Goal: Transaction & Acquisition: Purchase product/service

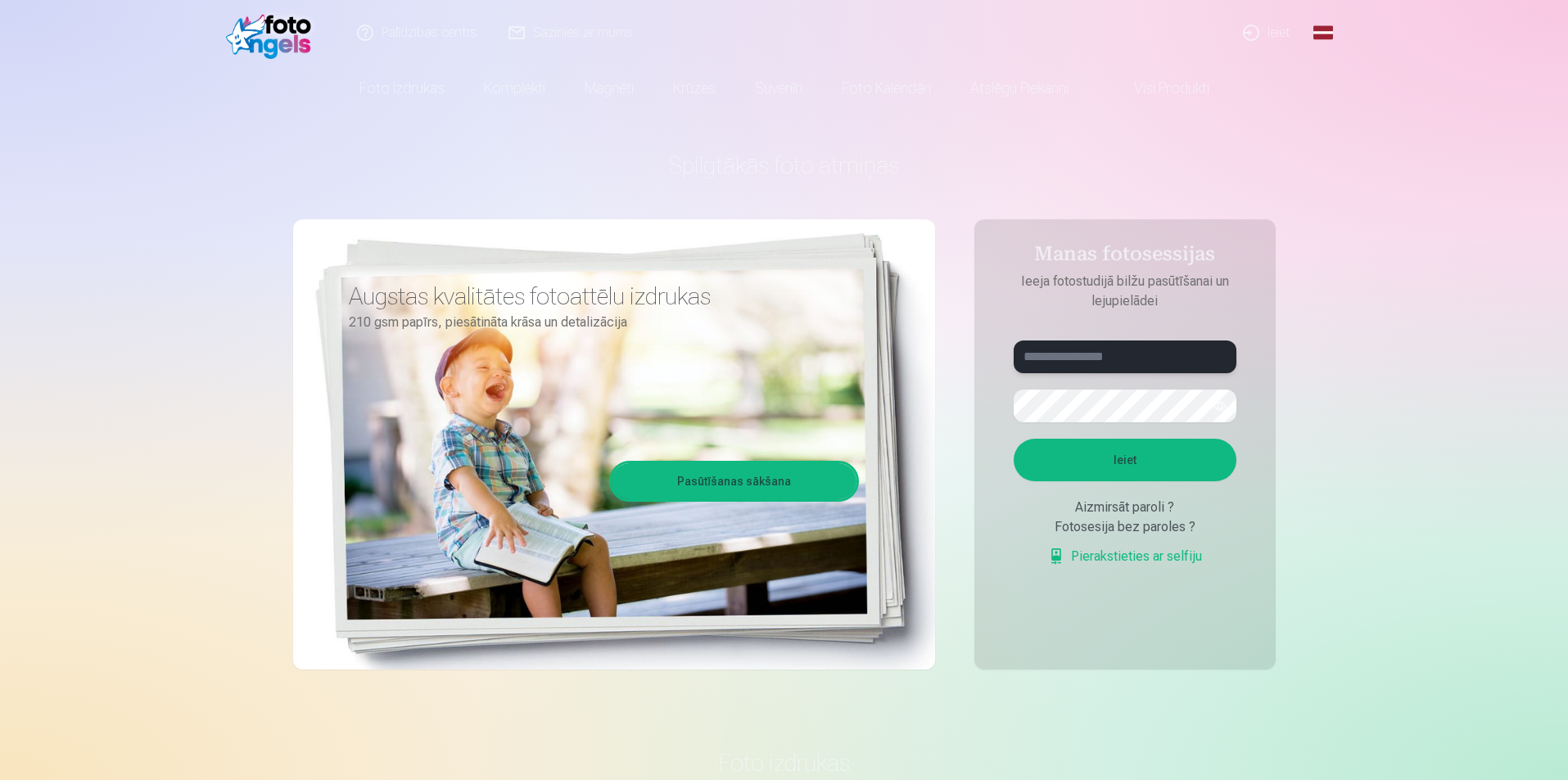
click at [1085, 359] on input "text" at bounding box center [1124, 357] width 222 height 33
type input "**********"
click at [1181, 468] on button "Ieiet" at bounding box center [1124, 459] width 222 height 43
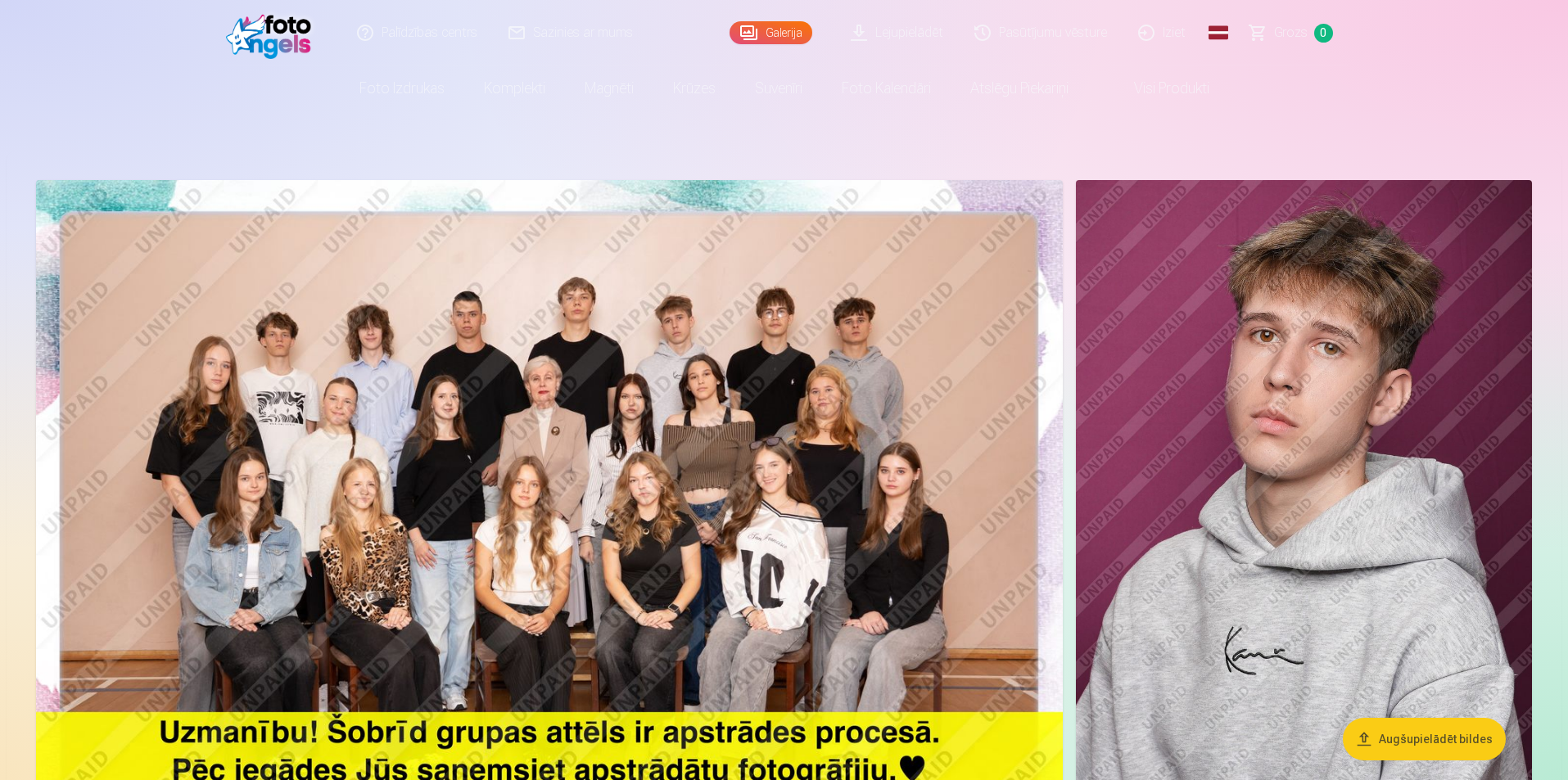
click at [571, 419] on img at bounding box center [549, 522] width 1027 height 684
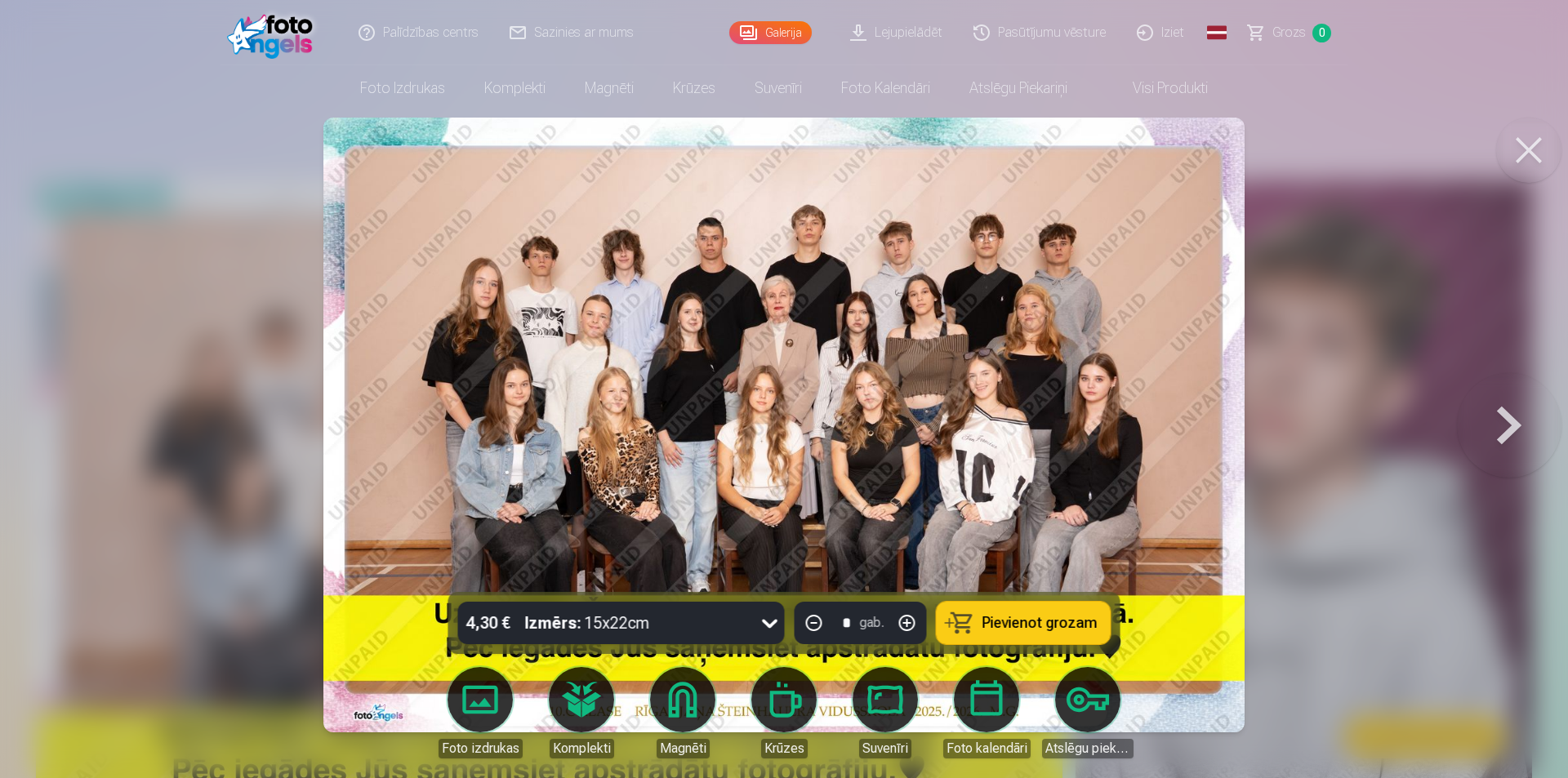
click at [811, 267] on img at bounding box center [784, 424] width 922 height 615
click at [1523, 429] on button at bounding box center [1510, 425] width 104 height 302
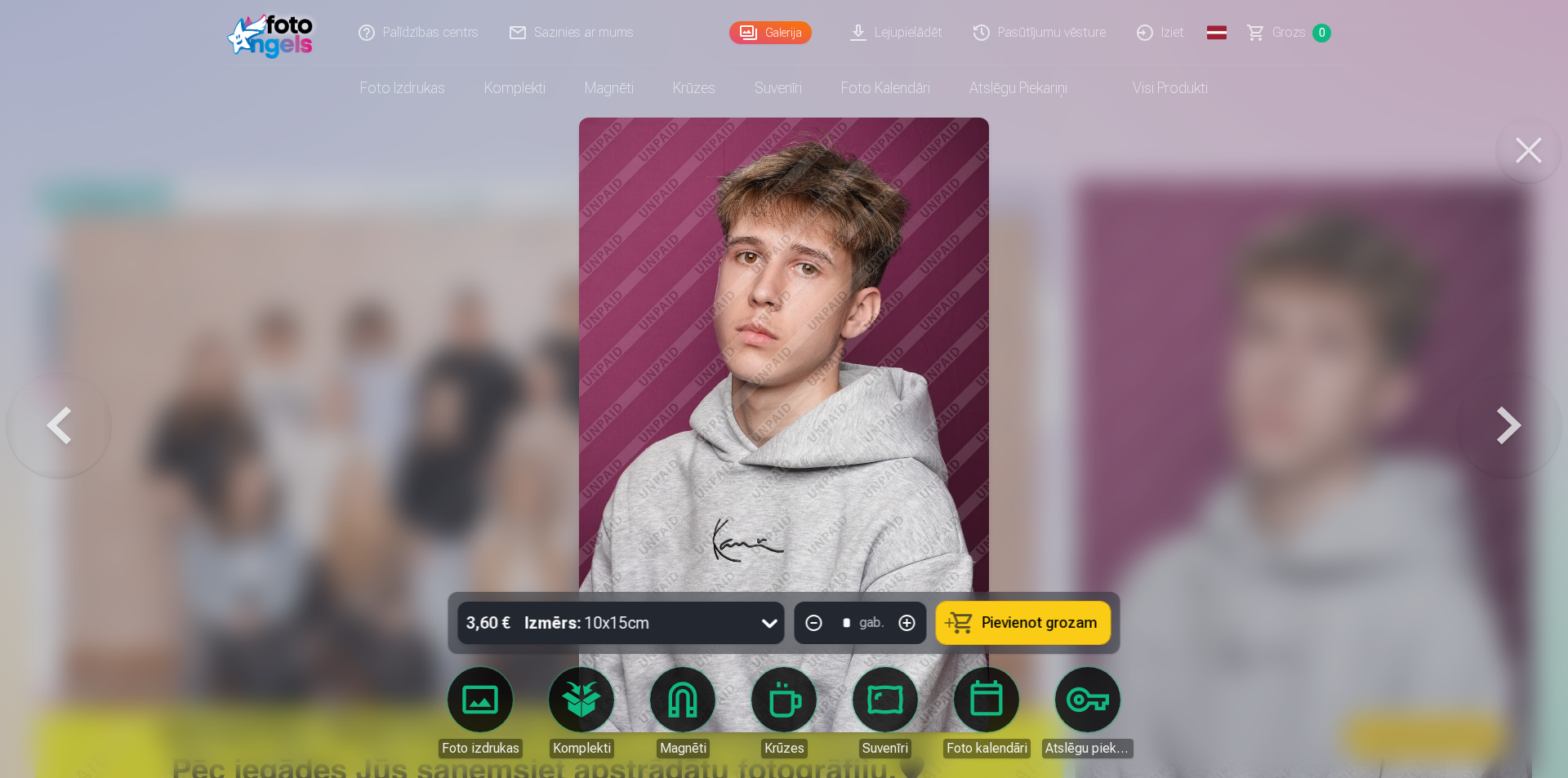
click at [1533, 153] on button at bounding box center [1529, 150] width 65 height 65
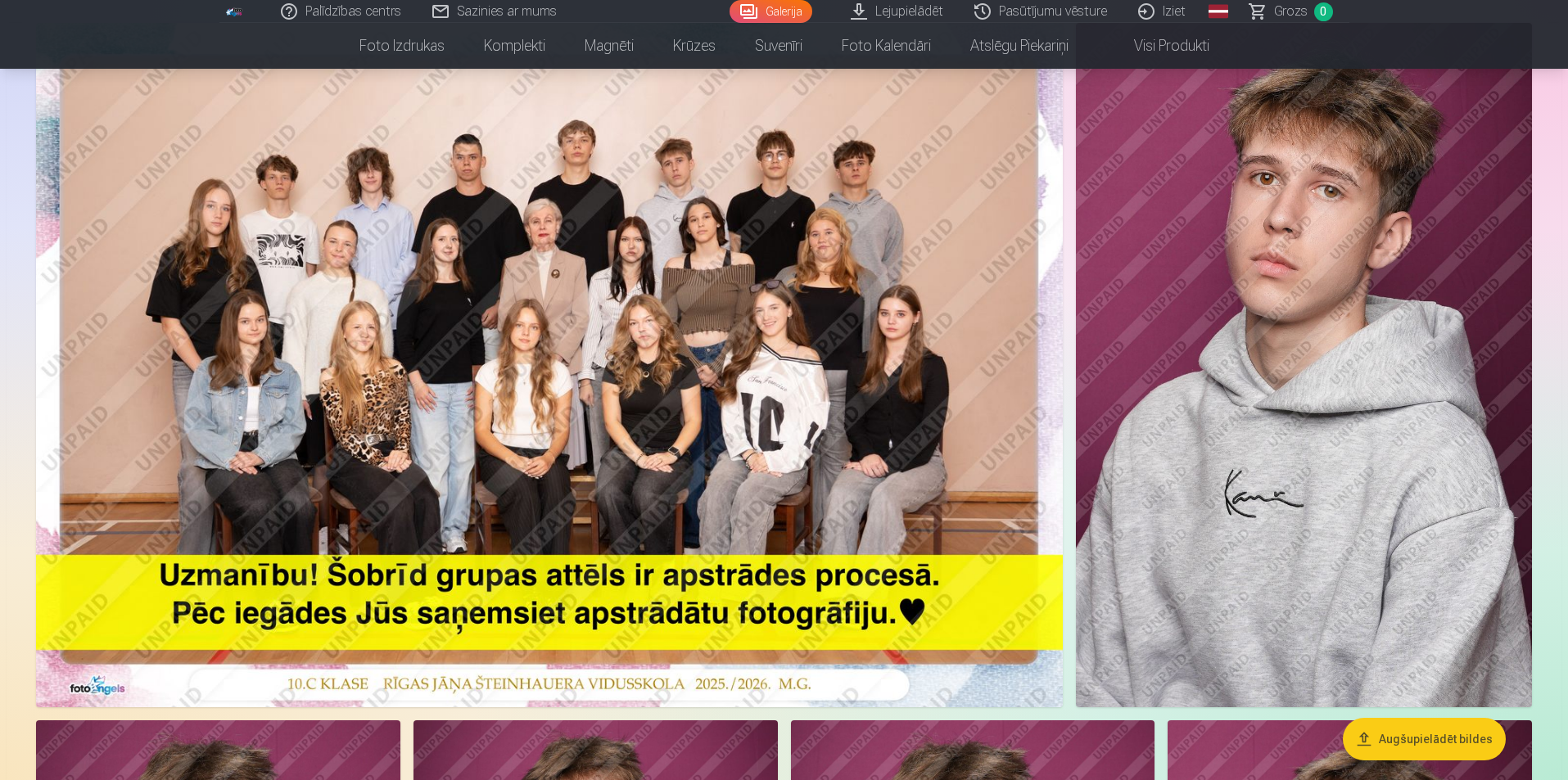
scroll to position [164, 0]
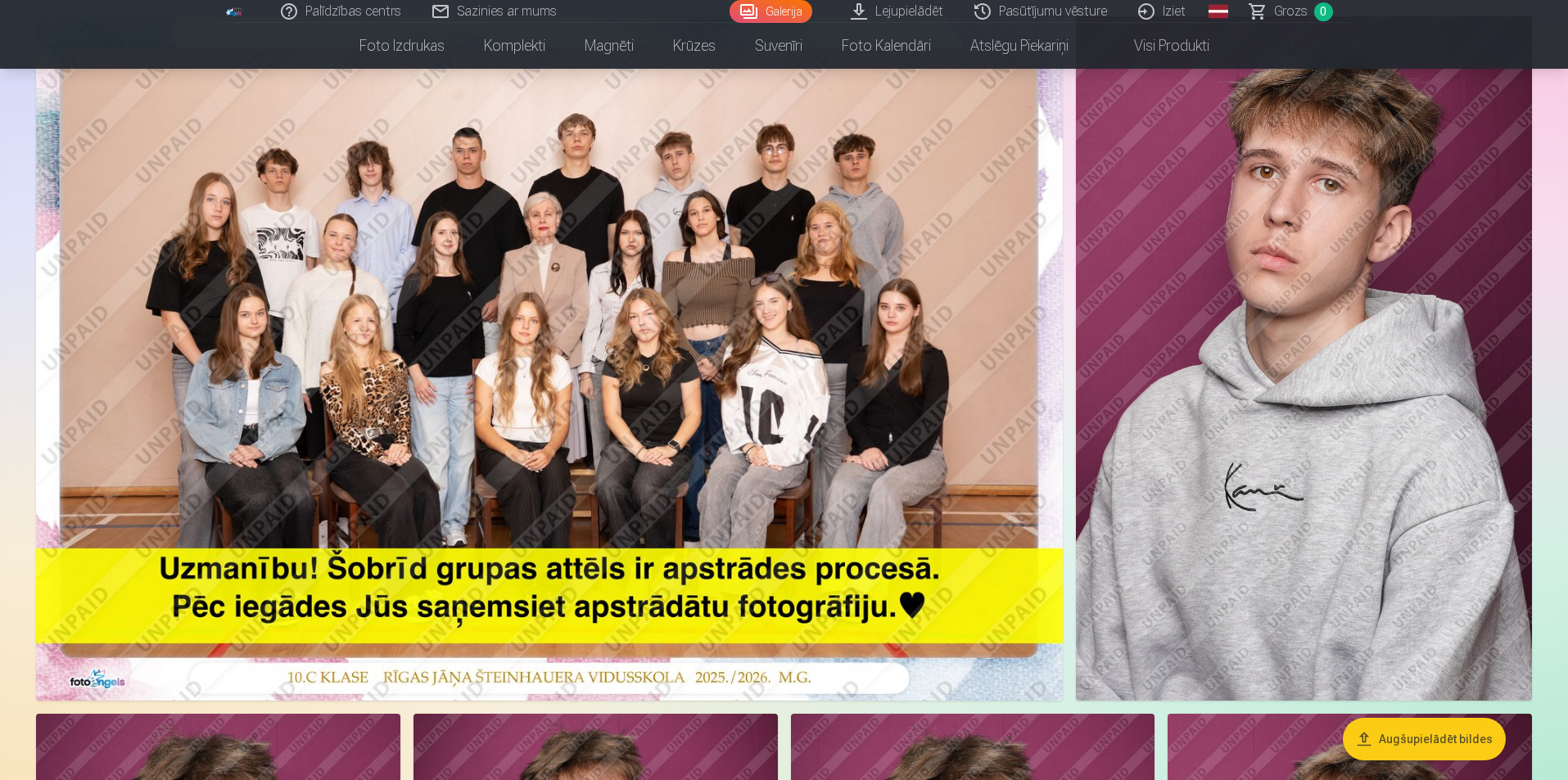
click at [1274, 450] on img at bounding box center [1303, 358] width 456 height 684
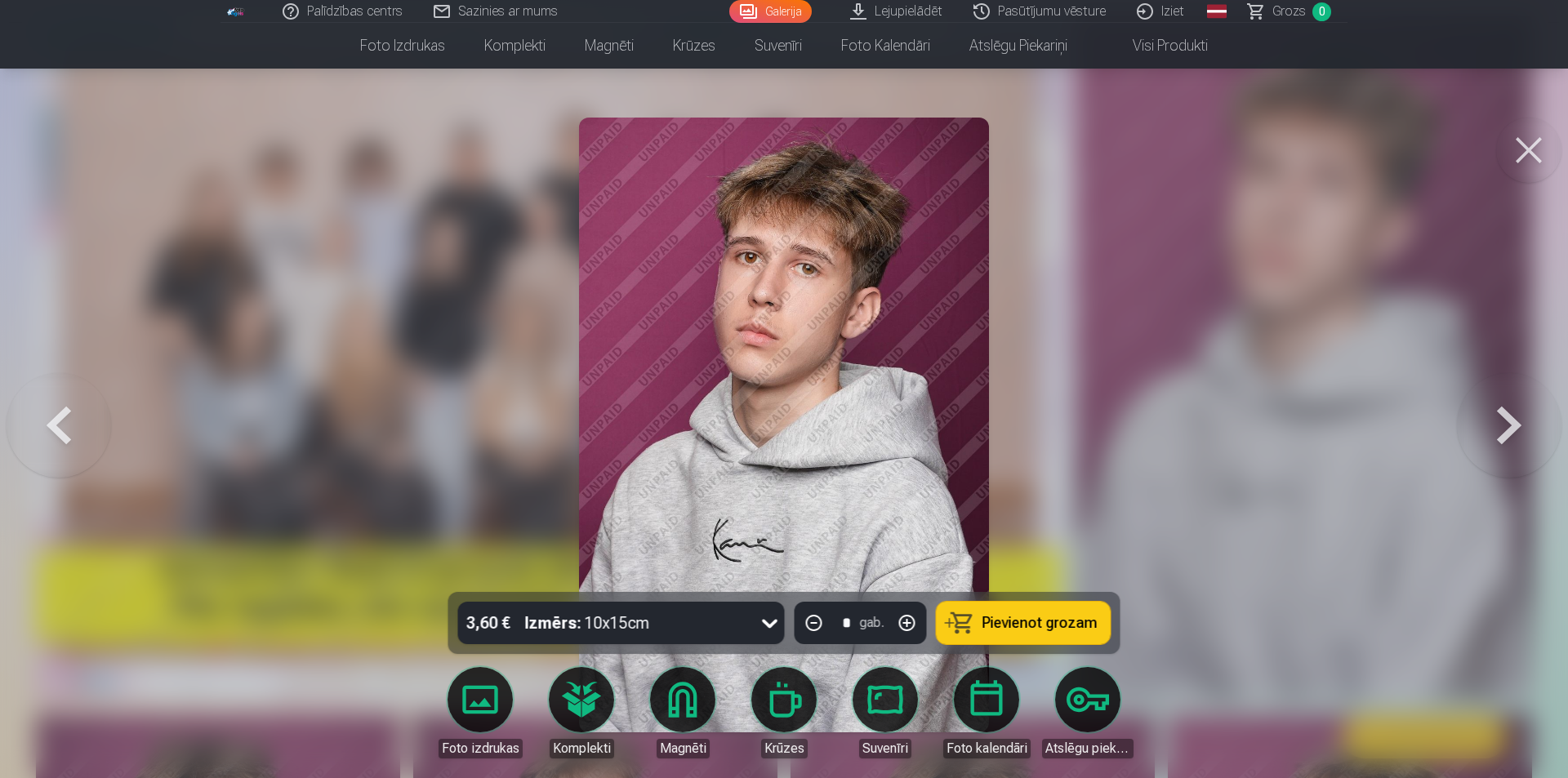
click at [1535, 147] on button at bounding box center [1529, 150] width 65 height 65
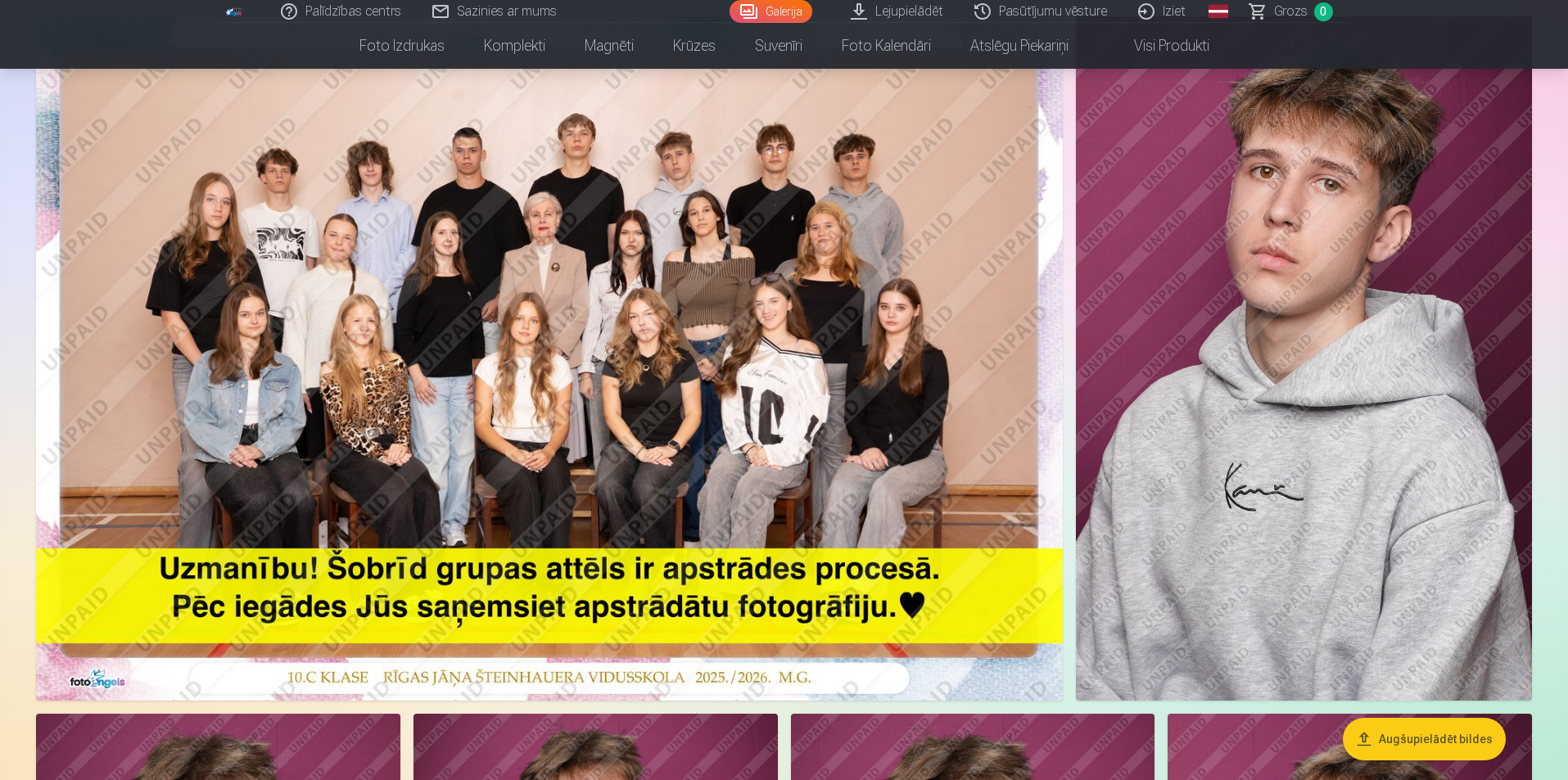
click at [648, 406] on img at bounding box center [549, 358] width 1027 height 684
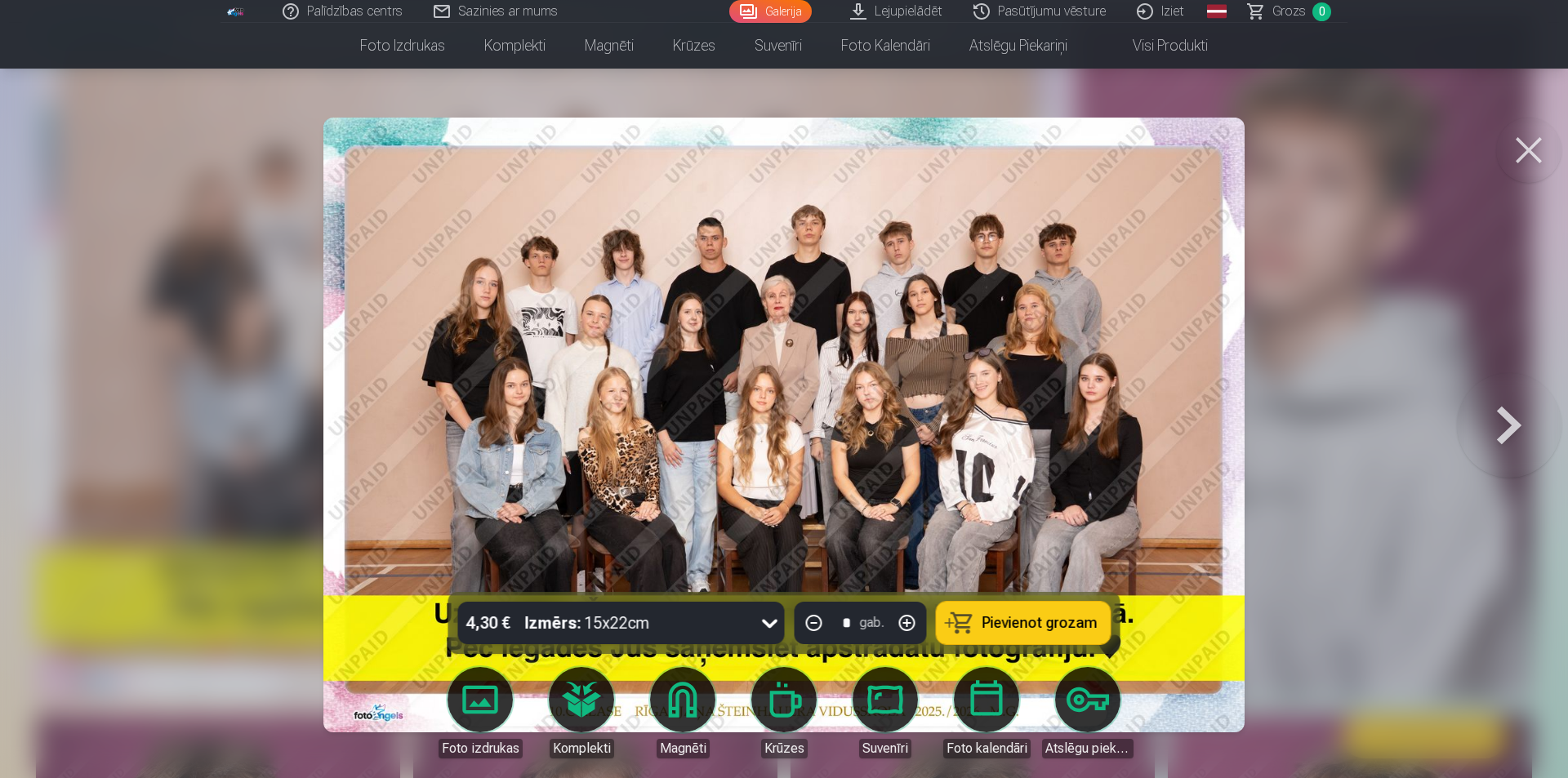
click at [1535, 141] on button at bounding box center [1529, 150] width 65 height 65
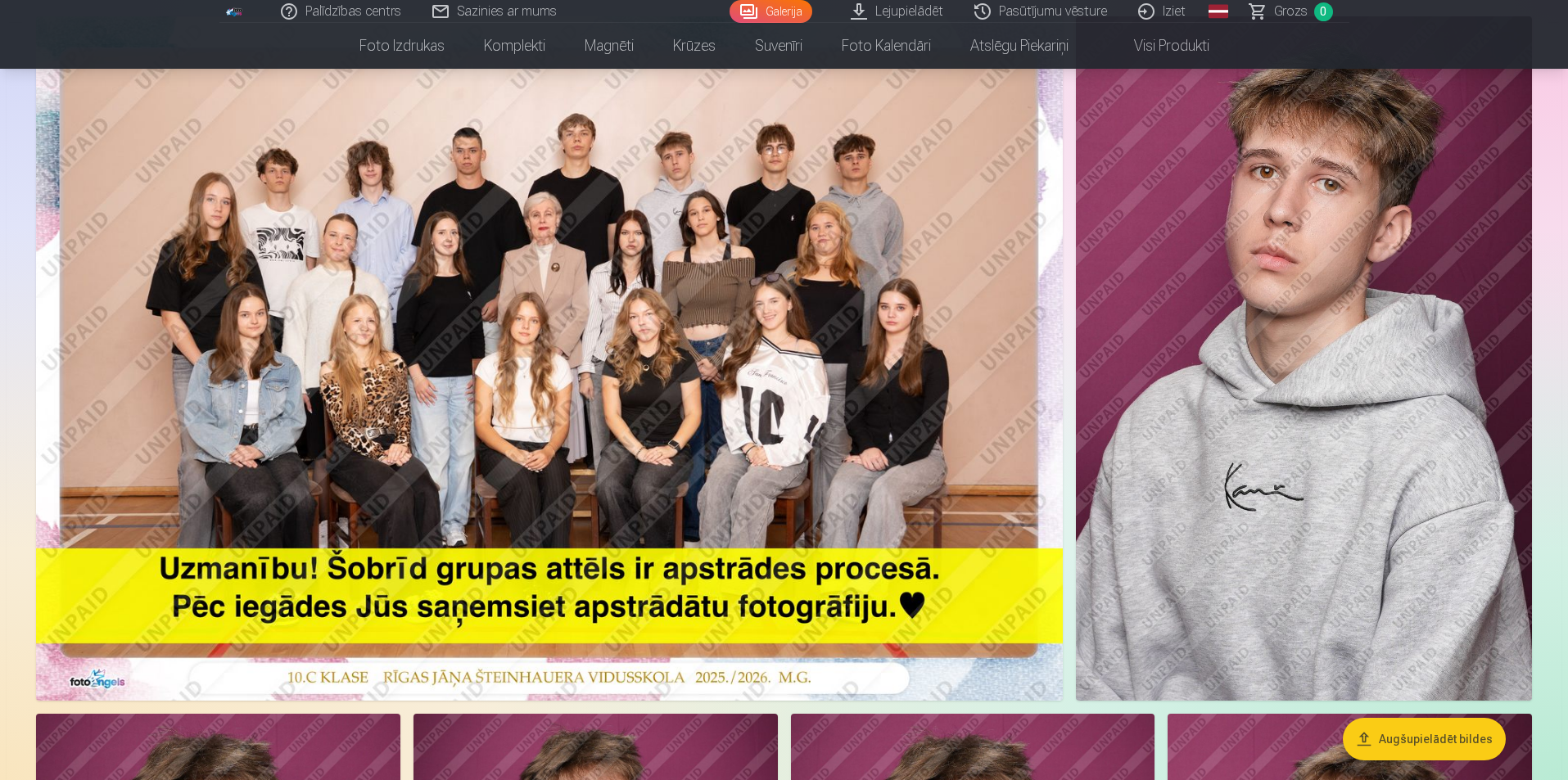
click at [1331, 262] on img at bounding box center [1303, 358] width 456 height 684
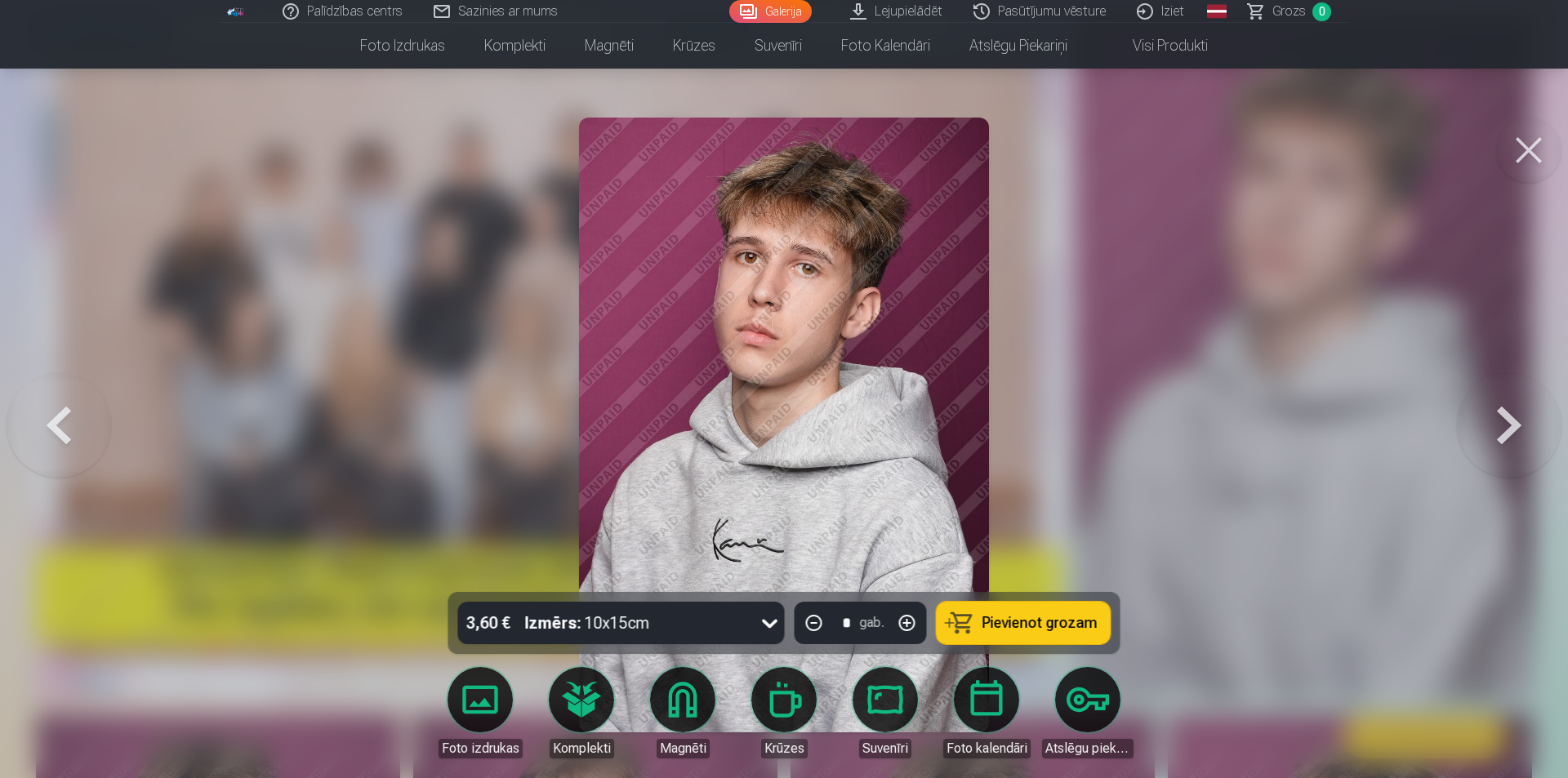
click at [1531, 153] on button at bounding box center [1529, 150] width 65 height 65
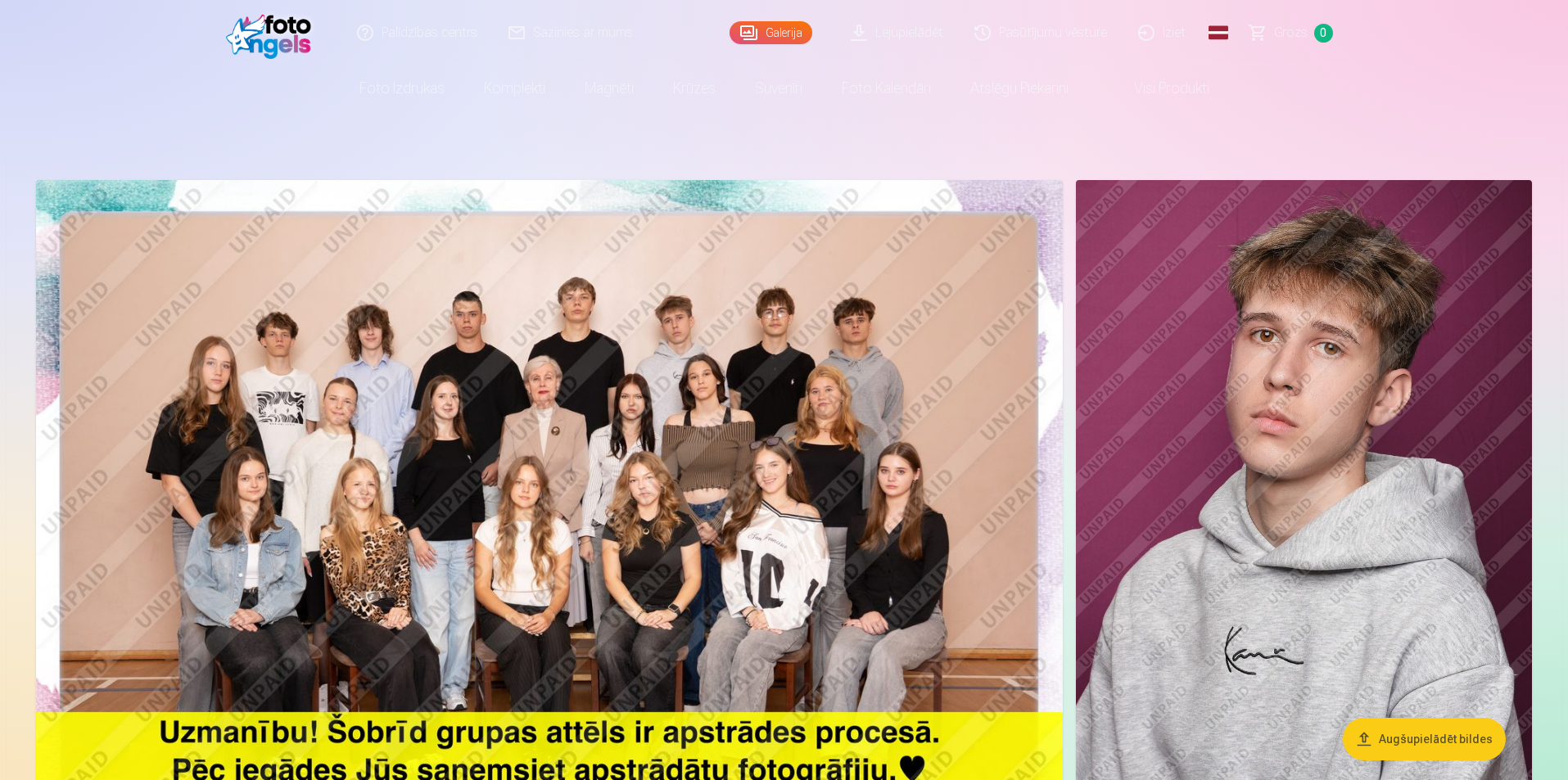
click at [734, 467] on img at bounding box center [549, 522] width 1027 height 684
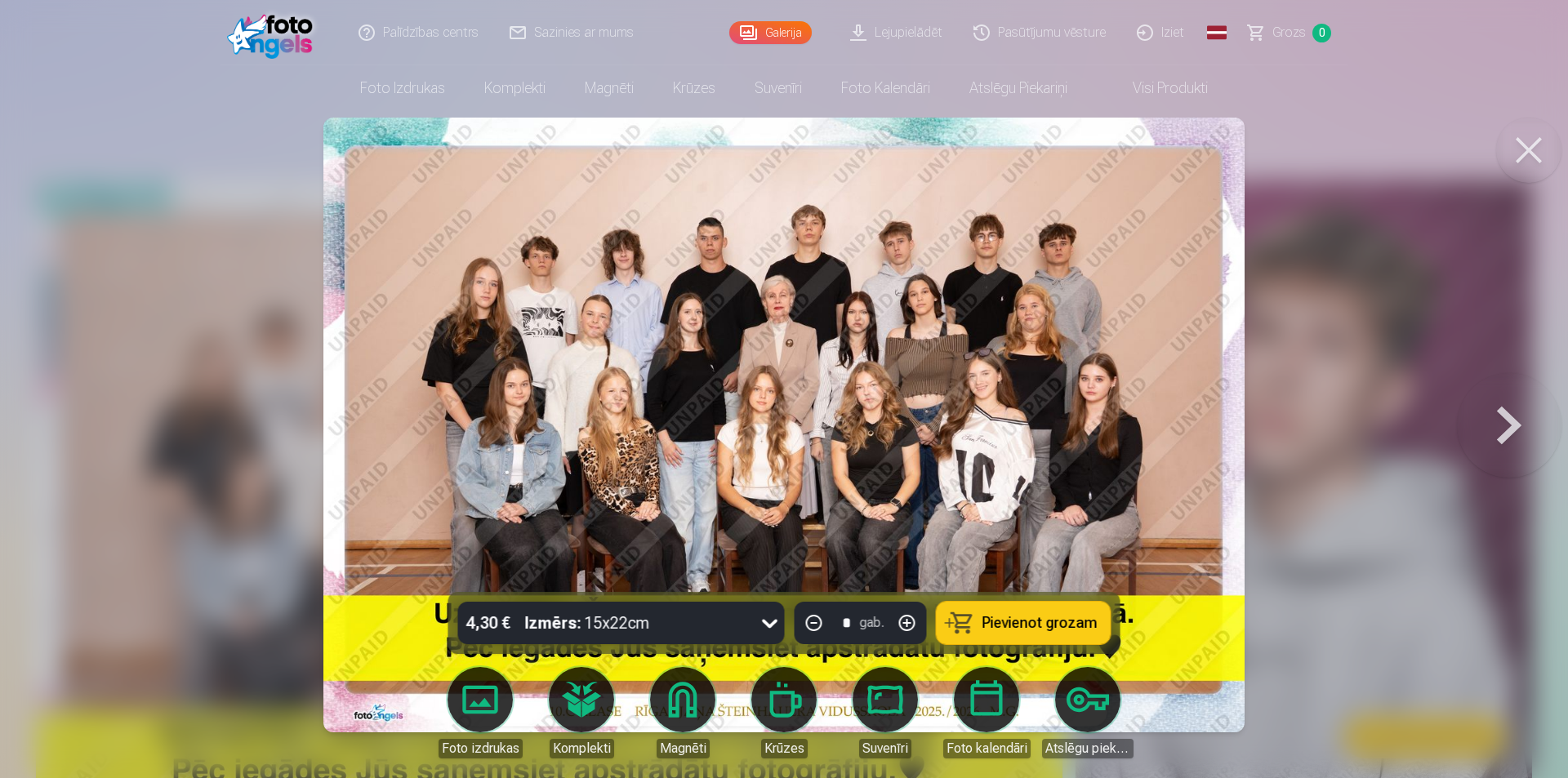
click at [838, 370] on img at bounding box center [784, 424] width 922 height 615
drag, startPoint x: 1567, startPoint y: 0, endPoint x: 1363, endPoint y: 672, distance: 702.3
click at [1365, 675] on div at bounding box center [784, 389] width 1568 height 778
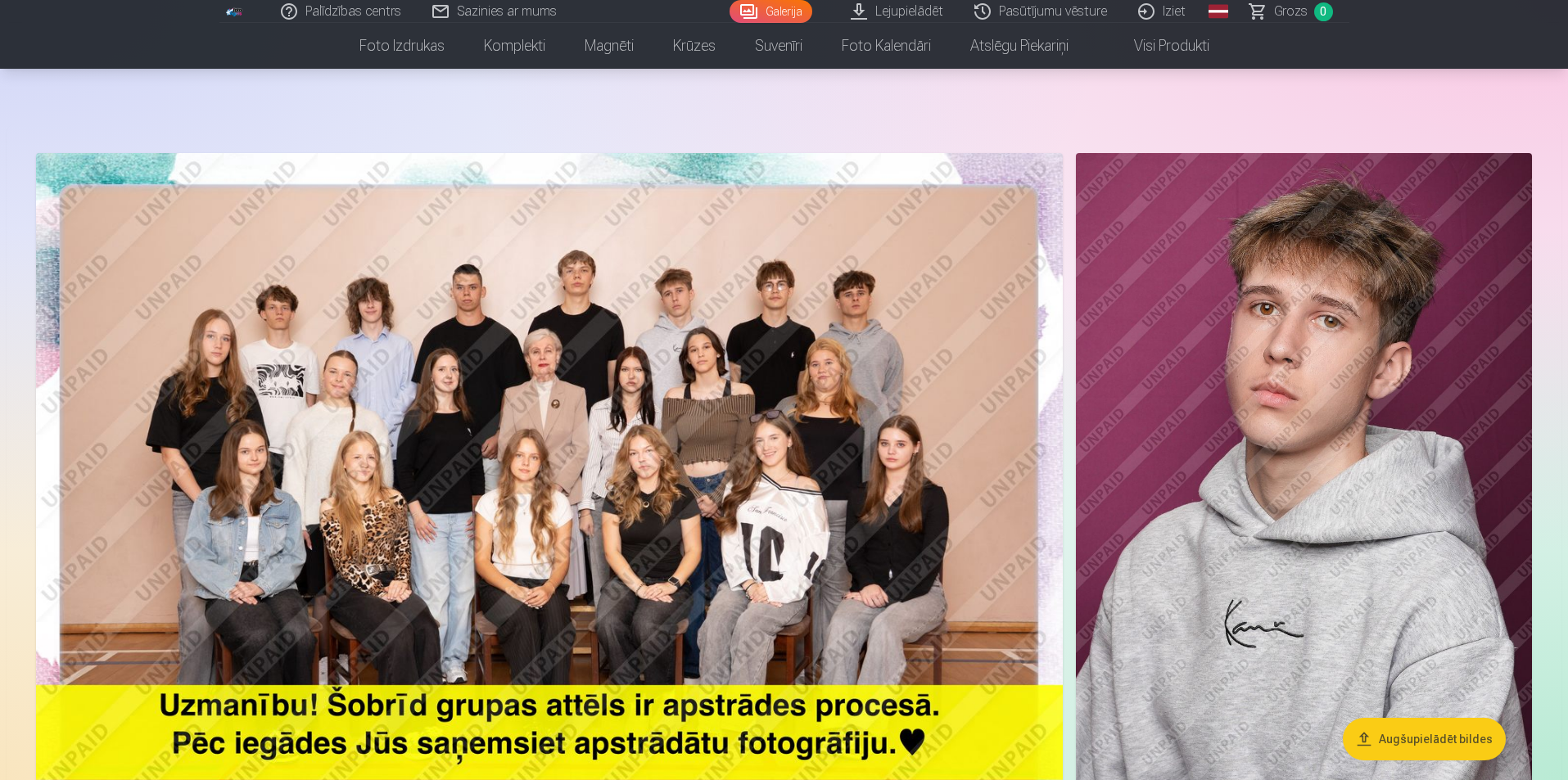
scroll to position [82, 0]
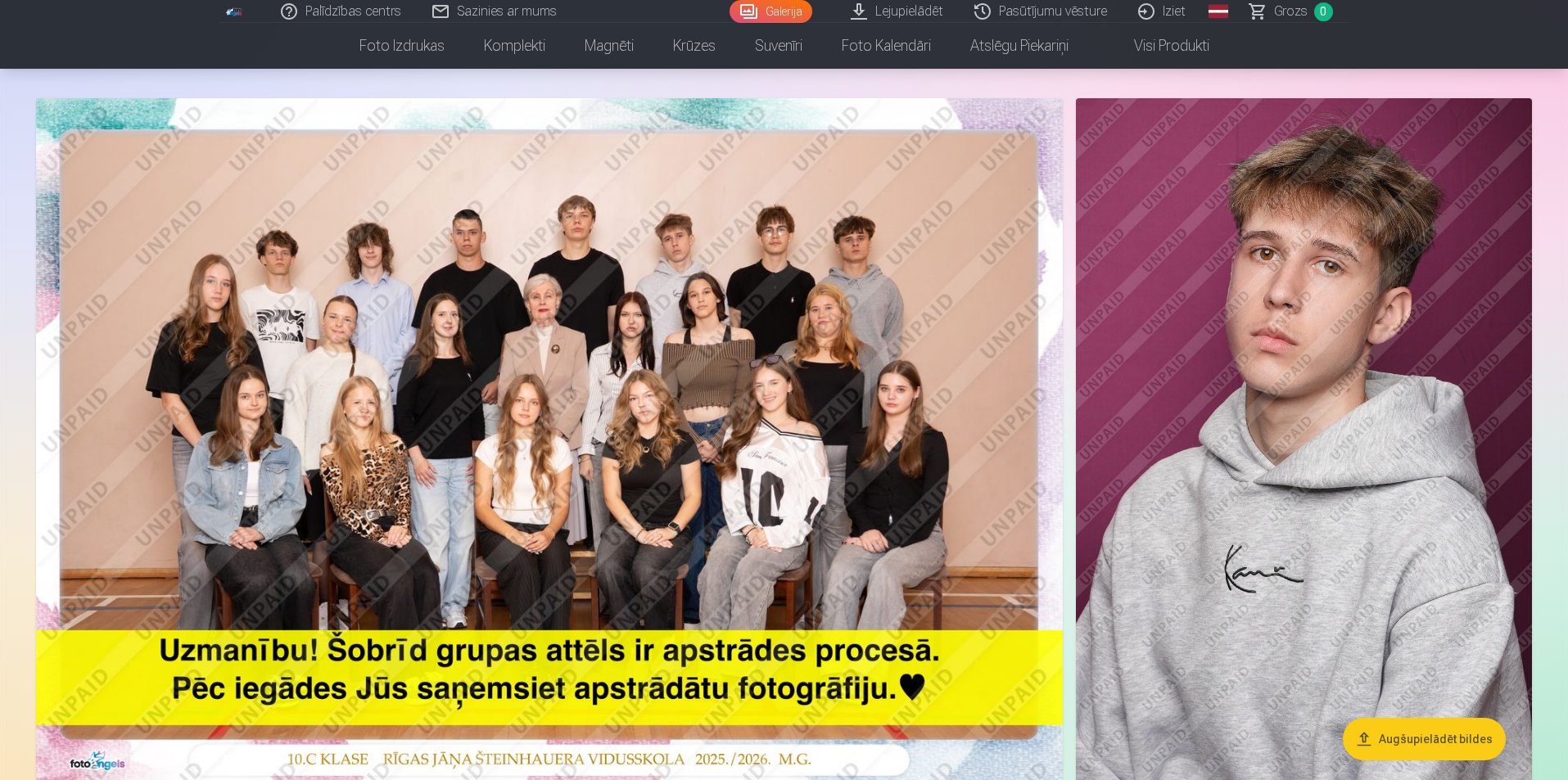
click at [737, 478] on img at bounding box center [549, 440] width 1027 height 684
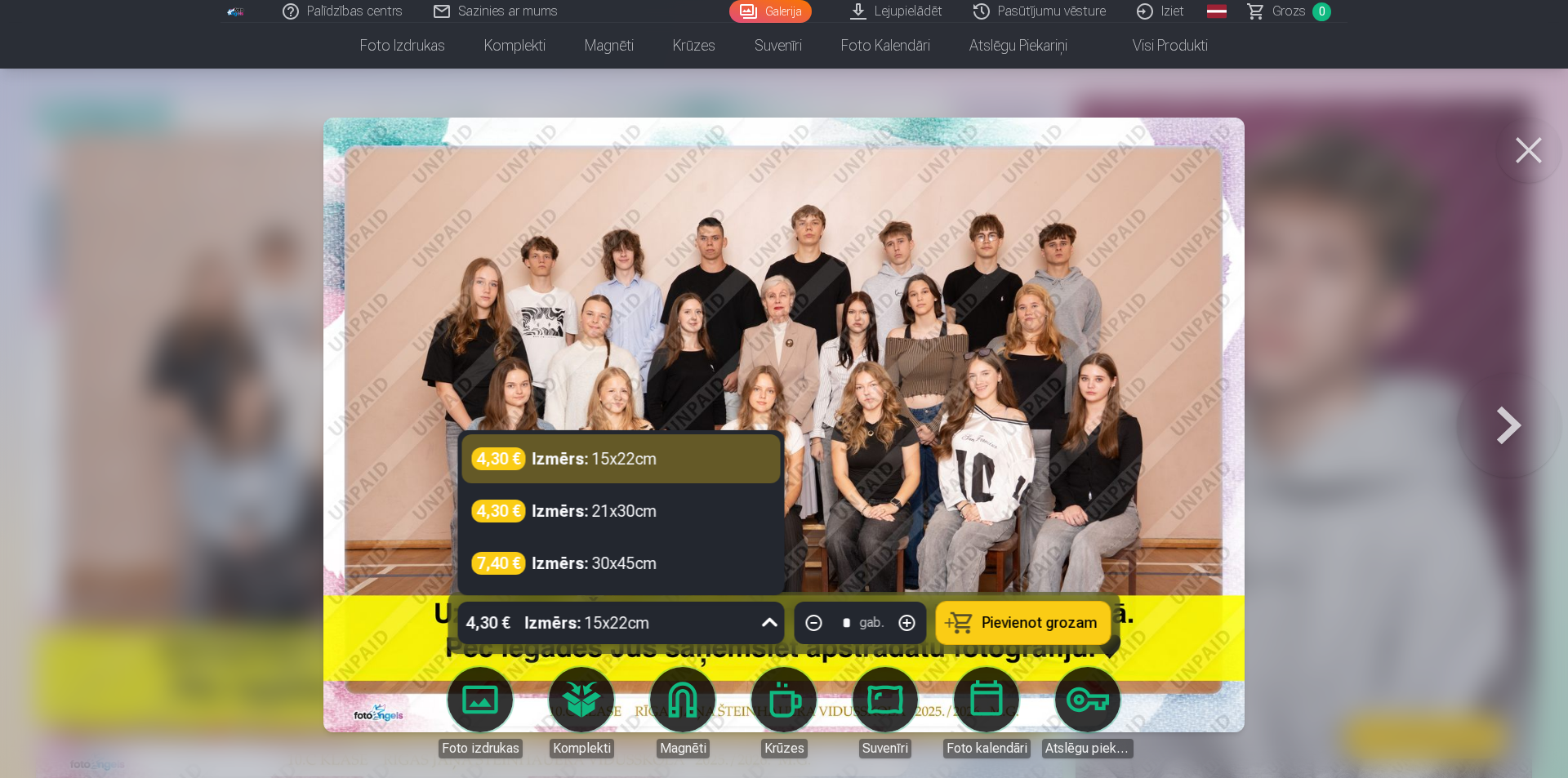
click at [724, 618] on div "4,30 € Izmērs : 15x22cm" at bounding box center [606, 622] width 296 height 43
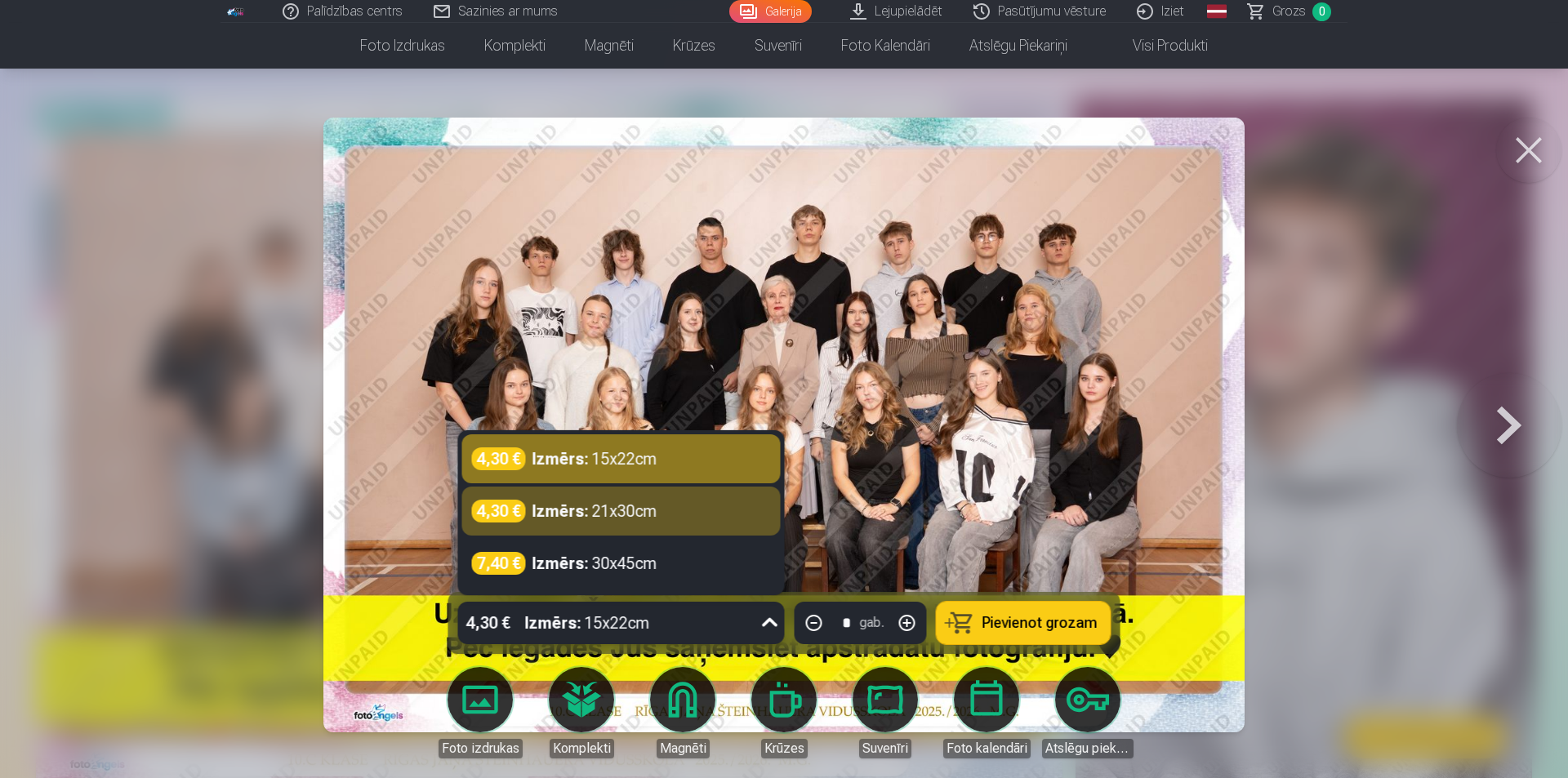
click at [1290, 512] on div at bounding box center [784, 389] width 1568 height 778
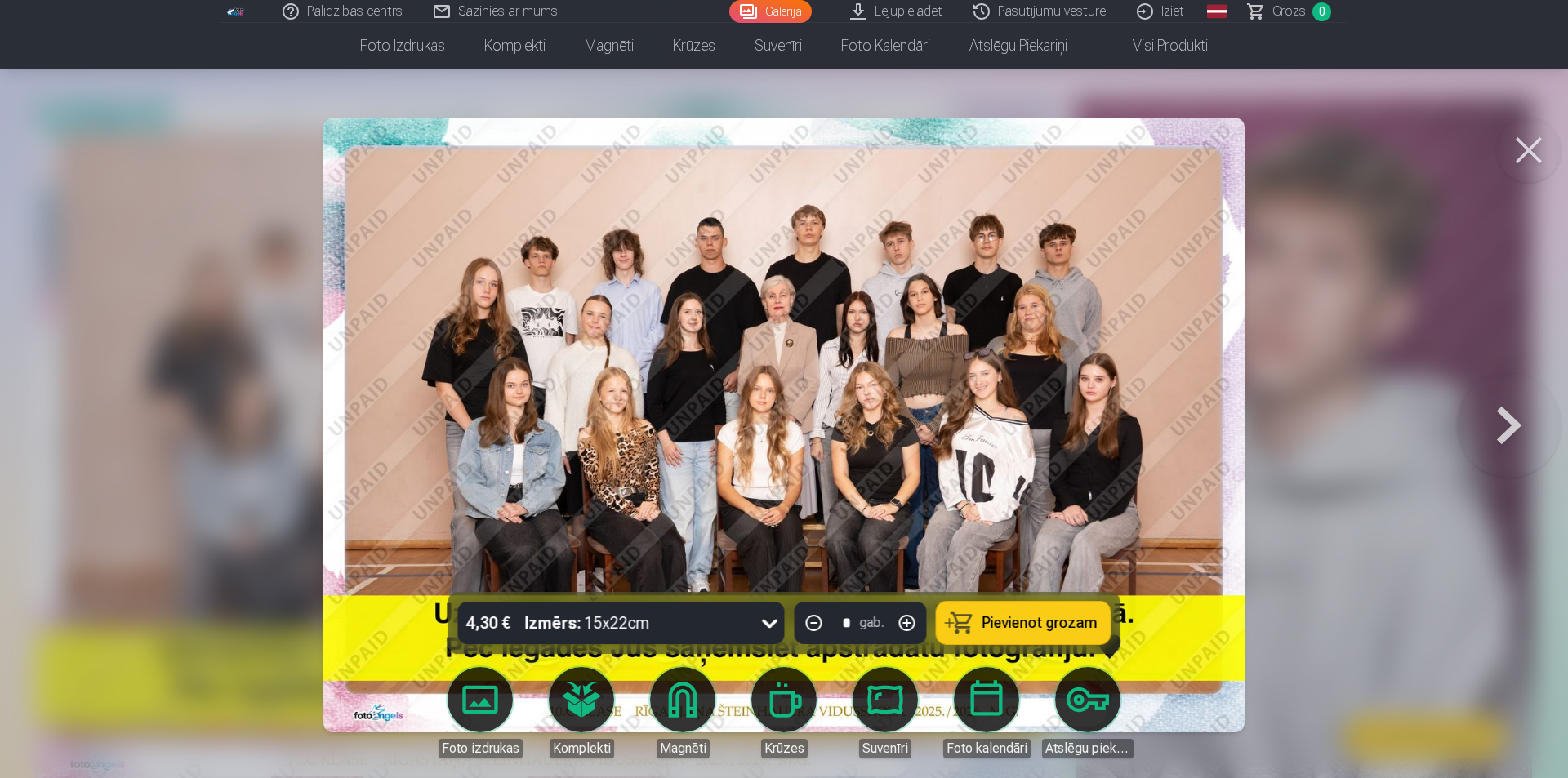
click at [1505, 429] on button at bounding box center [1510, 425] width 104 height 302
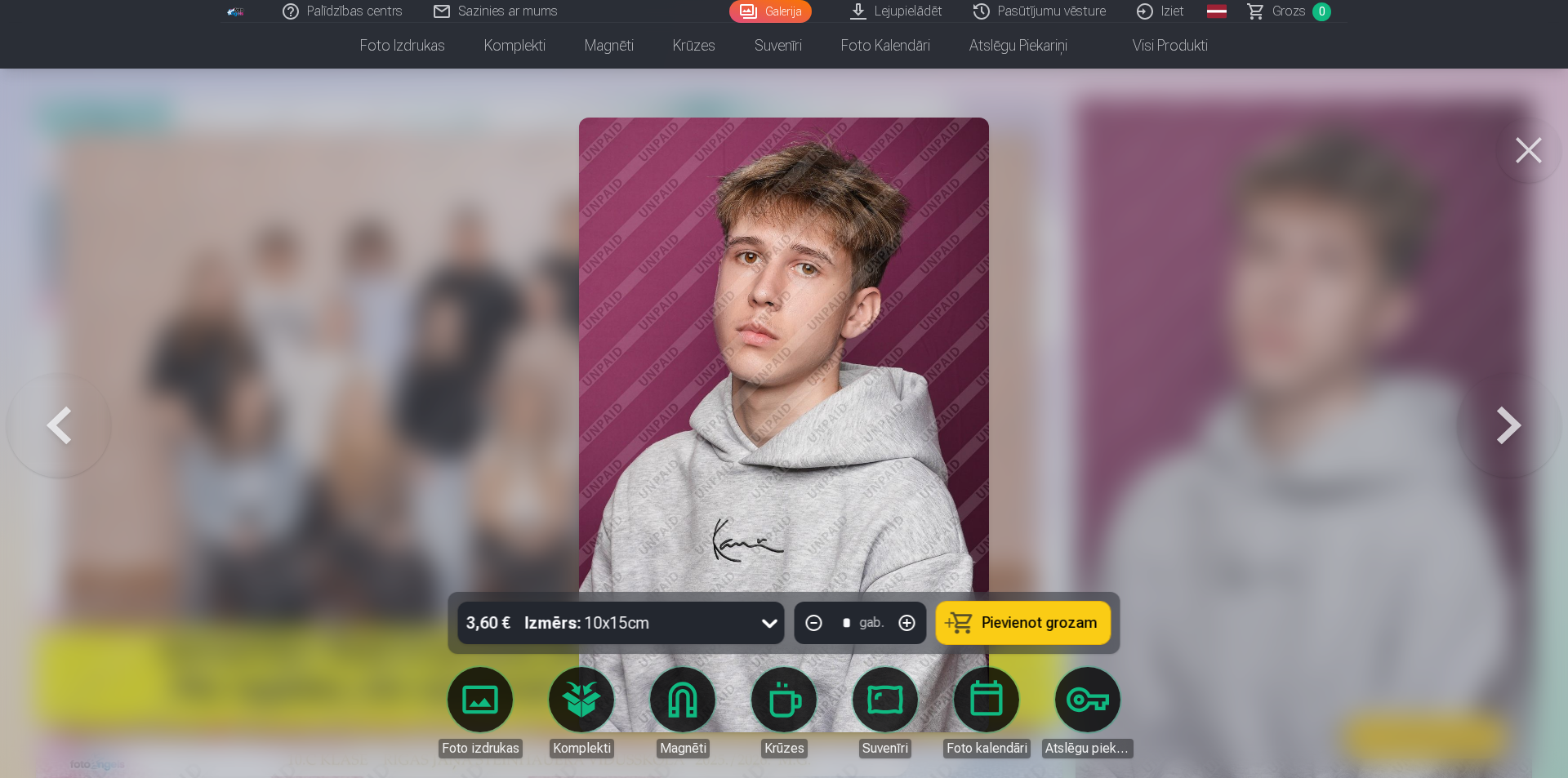
click at [63, 431] on button at bounding box center [59, 425] width 104 height 302
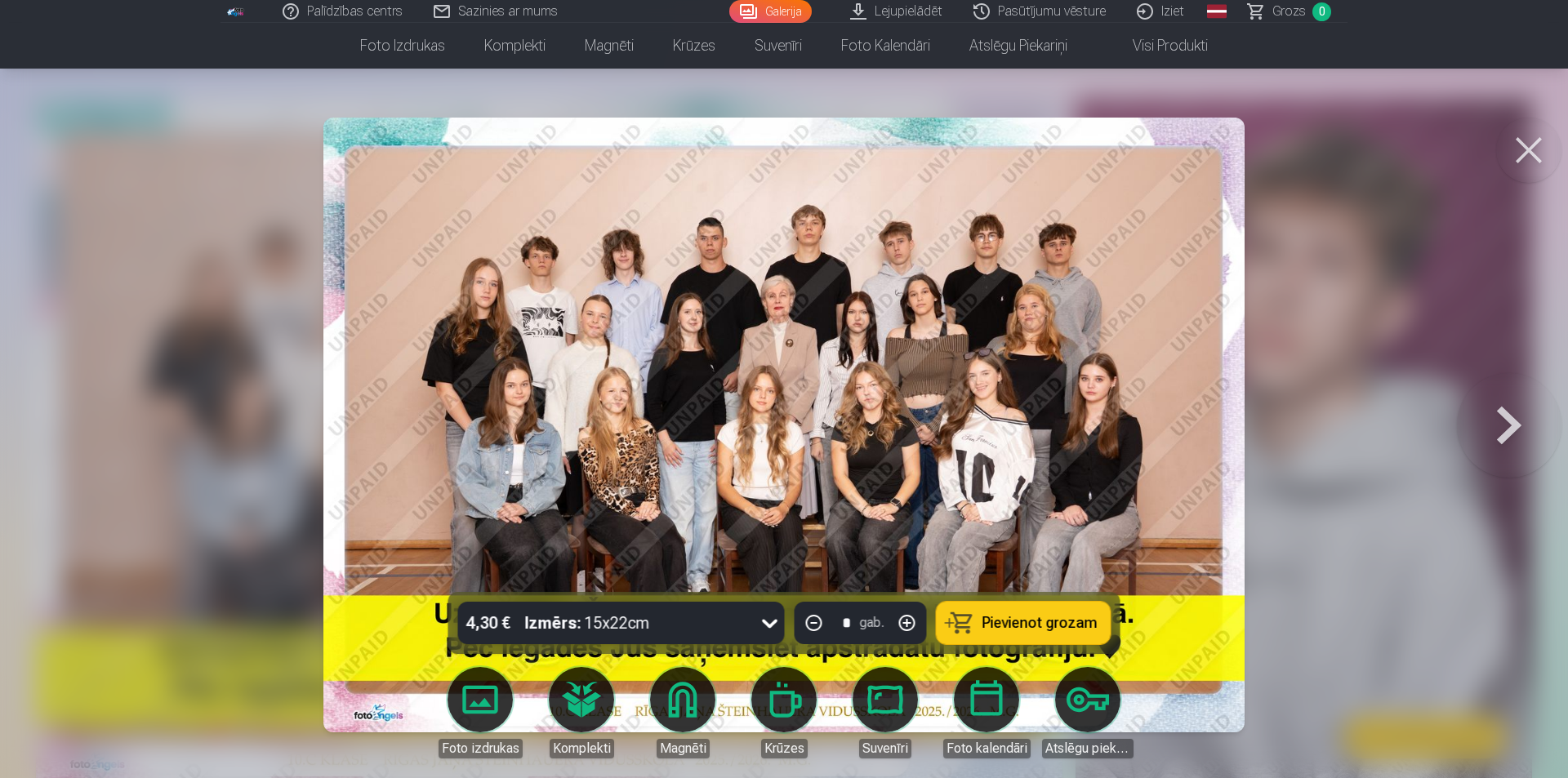
click at [1542, 143] on button at bounding box center [1529, 150] width 65 height 65
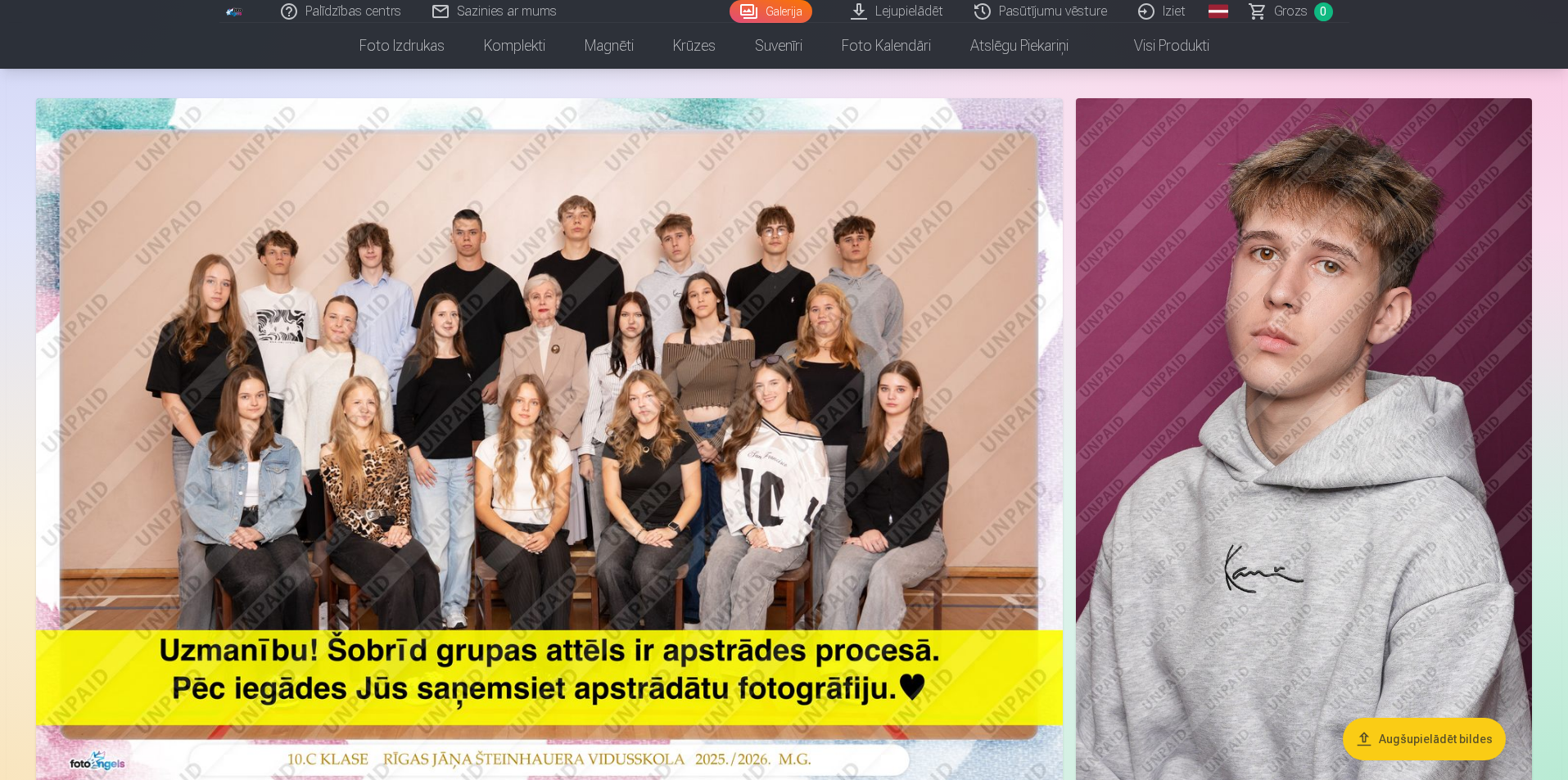
click at [815, 311] on img at bounding box center [549, 440] width 1027 height 684
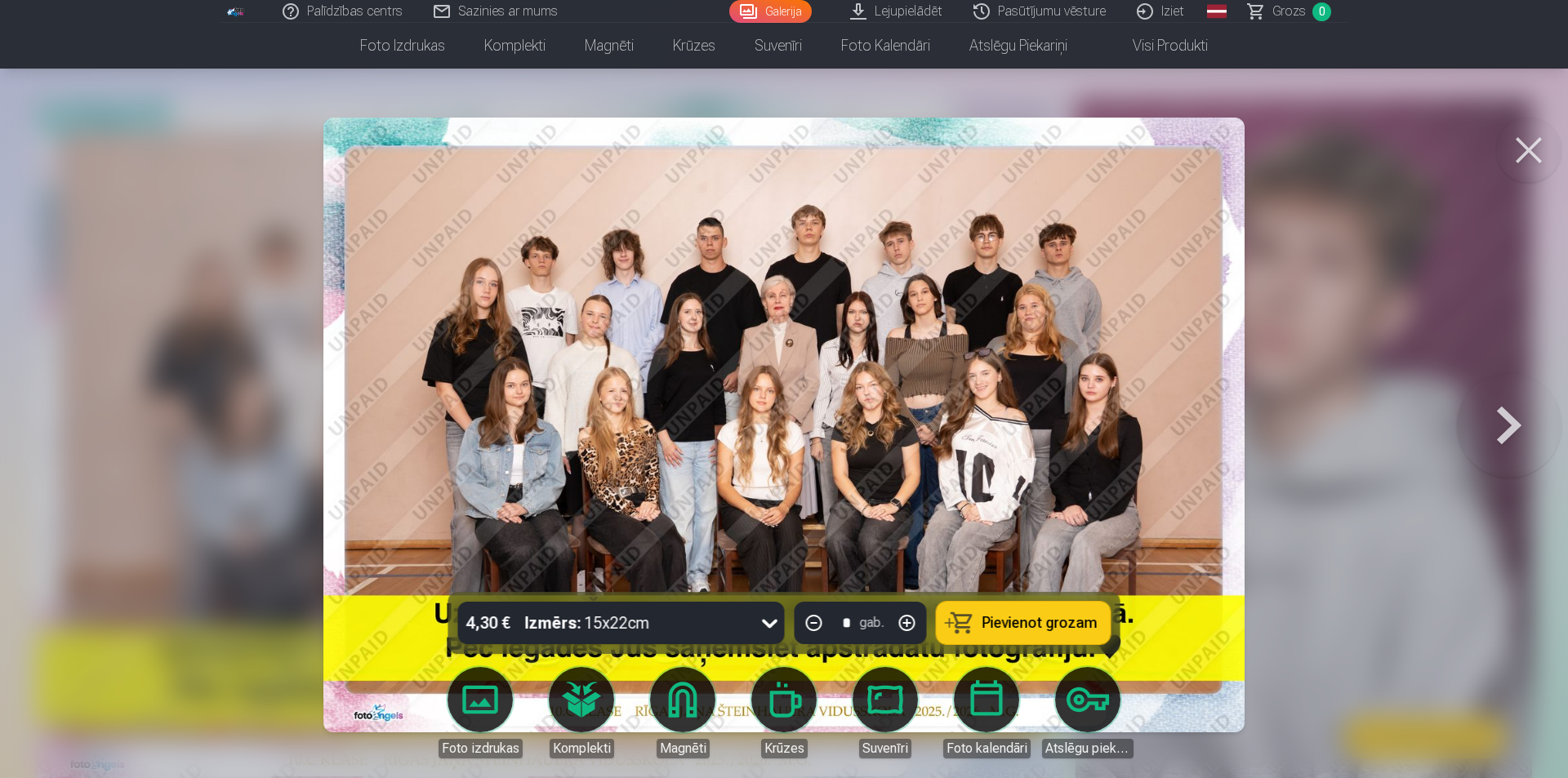
click at [1070, 255] on img at bounding box center [784, 424] width 922 height 615
click at [1481, 396] on button at bounding box center [1510, 425] width 104 height 302
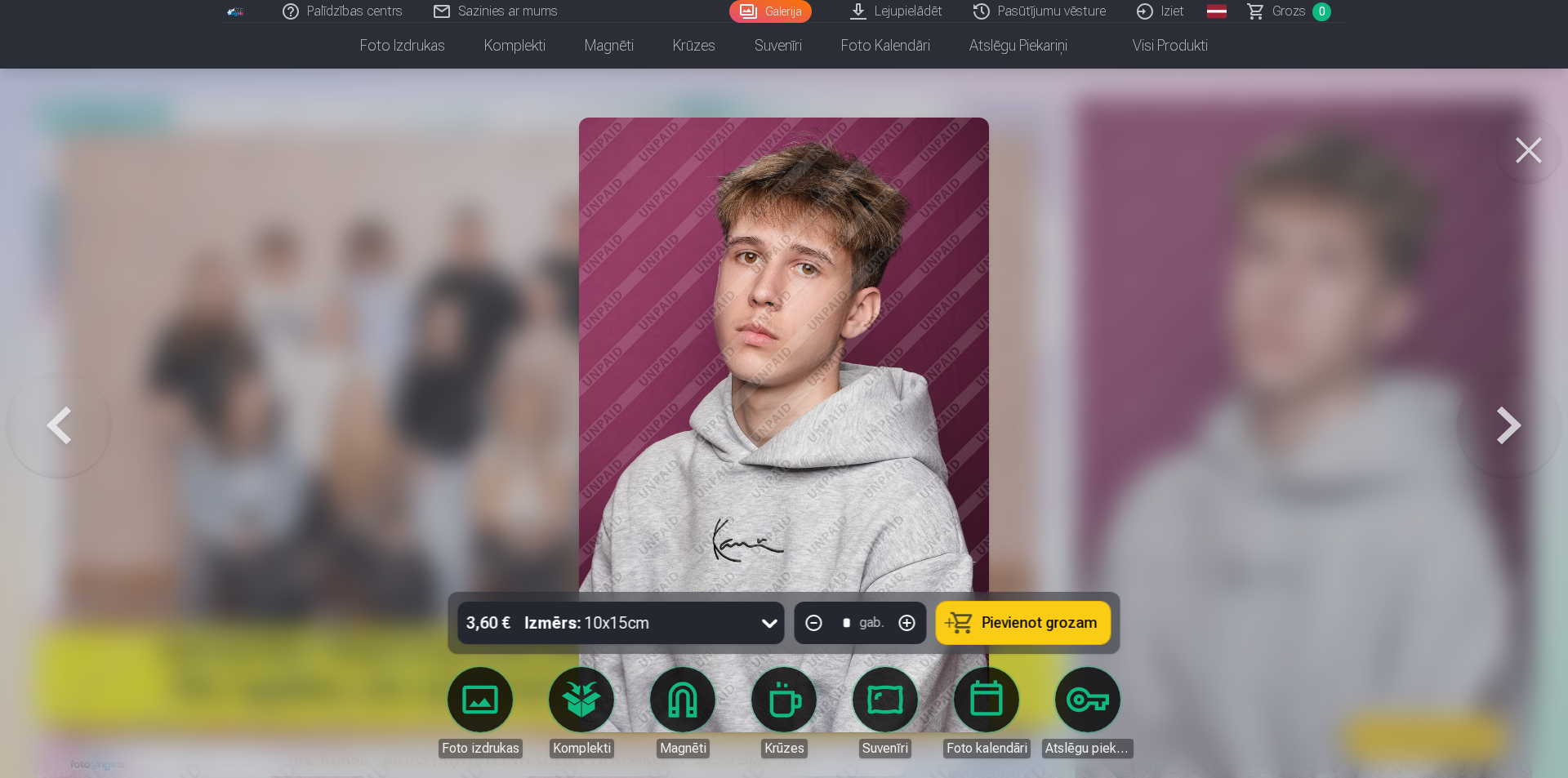
click at [1522, 150] on button at bounding box center [1529, 150] width 65 height 65
